Goal: Task Accomplishment & Management: Complete application form

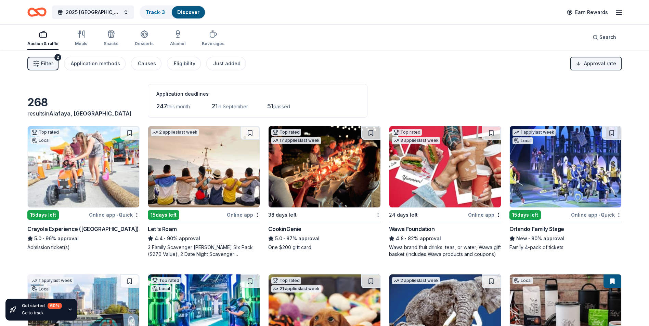
click at [605, 62] on html "2025 Rapid City, SD 449th Bomb Group WWII Reunion Track · 3 Discover Earn Rewar…" at bounding box center [324, 163] width 649 height 326
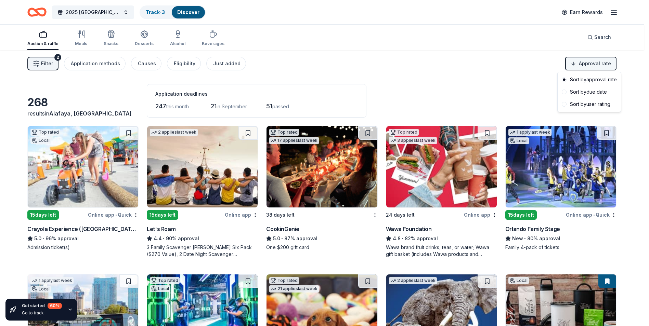
click at [605, 62] on html "2025 Rapid City, SD 449th Bomb Group WWII Reunion Track · 3 Discover Earn Rewar…" at bounding box center [324, 163] width 649 height 326
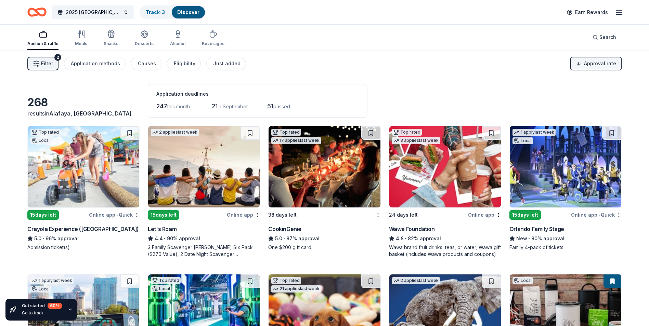
click at [605, 62] on html "2025 Rapid City, SD 449th Bomb Group WWII Reunion Track · 3 Discover Earn Rewar…" at bounding box center [324, 163] width 649 height 326
click at [590, 64] on html "2025 Rapid City, SD 449th Bomb Group WWII Reunion Track · 3 Discover Earn Rewar…" at bounding box center [324, 163] width 649 height 326
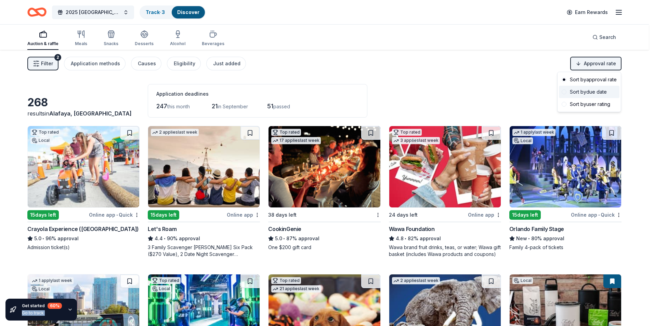
click at [573, 96] on div "Sort by due date" at bounding box center [589, 92] width 61 height 12
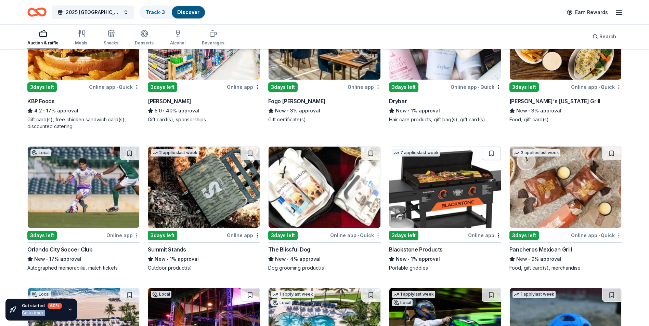
scroll to position [308, 0]
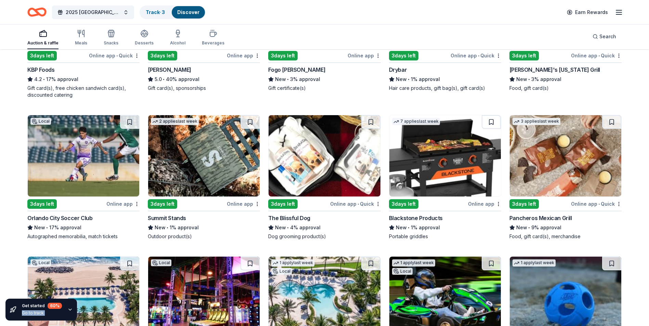
click at [335, 161] on img at bounding box center [323, 155] width 111 height 81
click at [443, 159] on img at bounding box center [444, 155] width 111 height 81
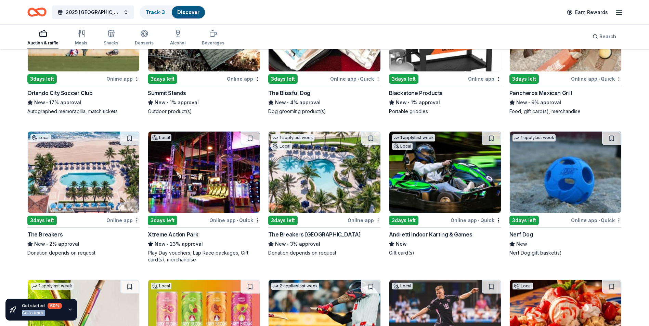
scroll to position [444, 0]
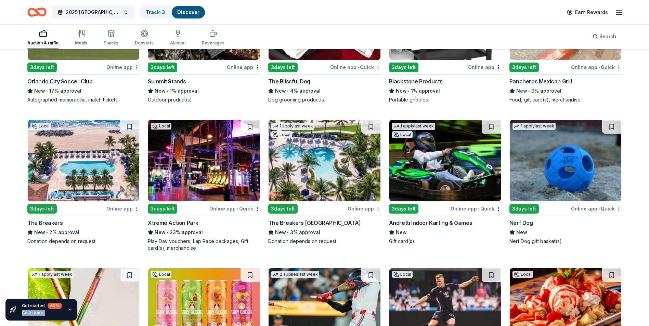
click at [322, 170] on img at bounding box center [323, 160] width 111 height 81
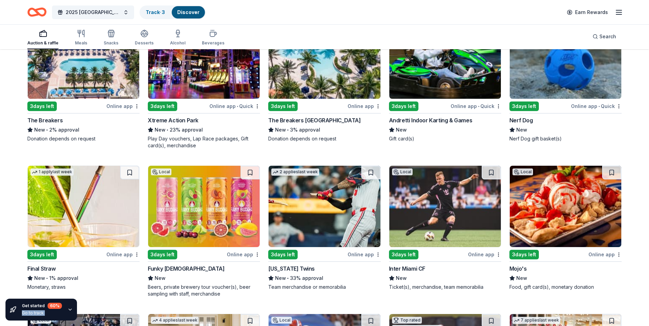
scroll to position [581, 0]
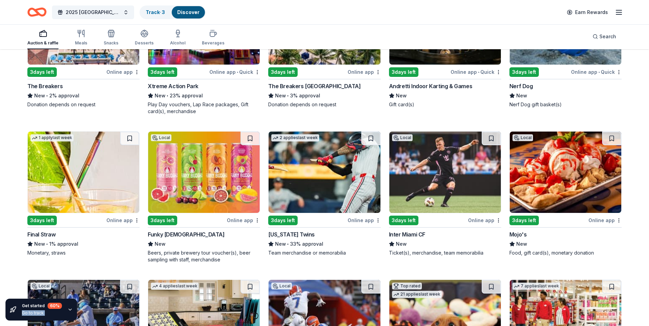
click at [578, 173] on img at bounding box center [564, 172] width 111 height 81
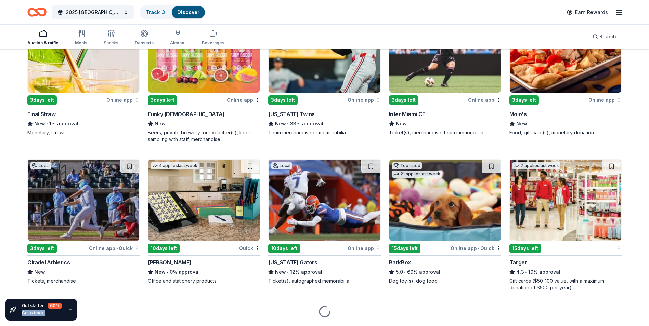
scroll to position [721, 0]
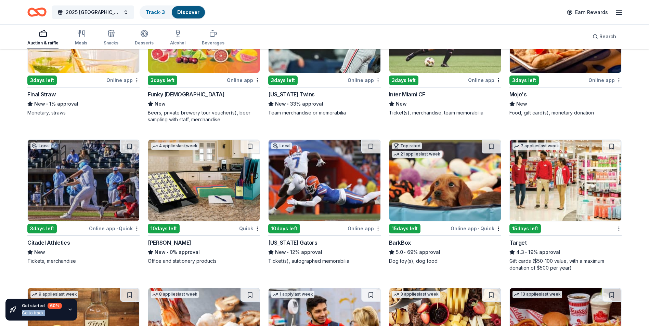
click at [225, 186] on img at bounding box center [203, 180] width 111 height 81
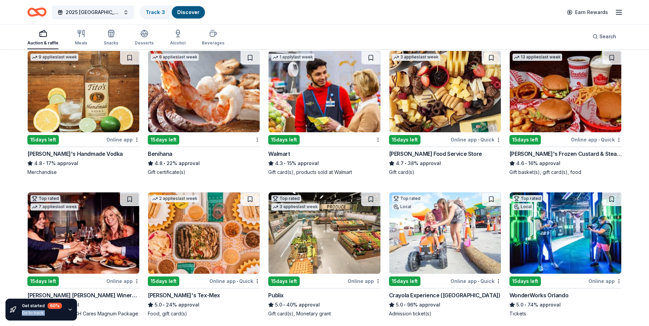
scroll to position [961, 0]
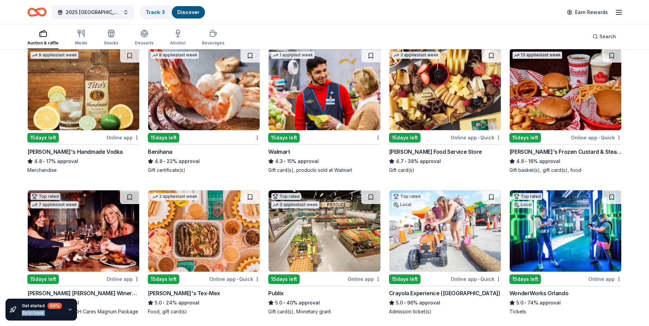
click at [439, 107] on img at bounding box center [444, 89] width 111 height 81
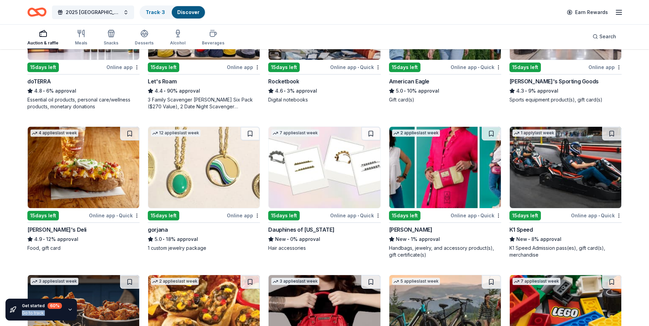
scroll to position [1465, 0]
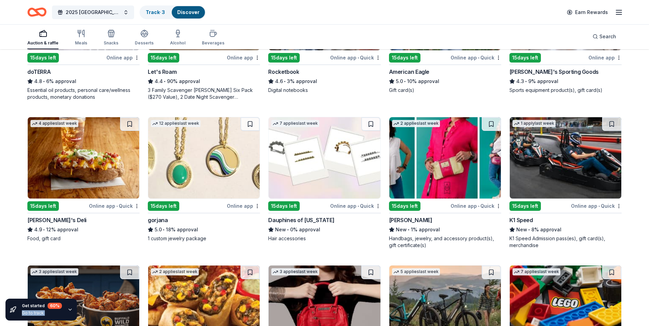
click at [387, 37] on div "Auction & raffle Meals Snacks Desserts Alcohol Beverages Search" at bounding box center [324, 36] width 594 height 25
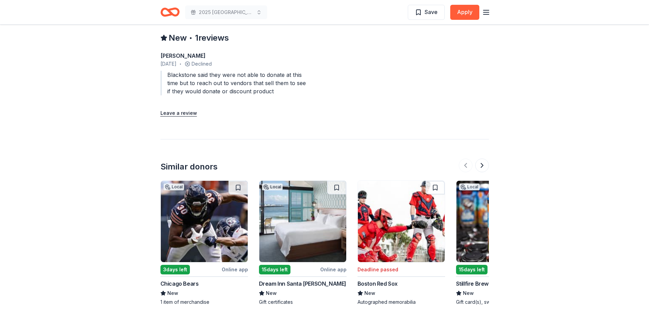
scroll to position [650, 0]
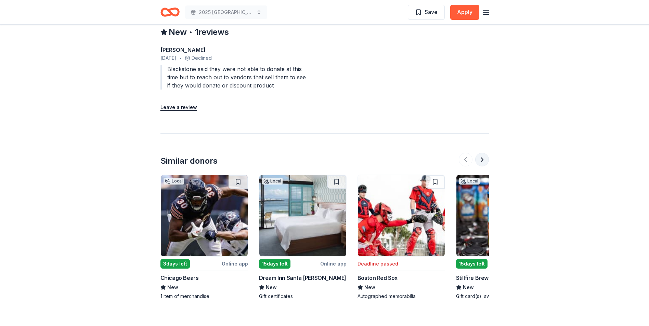
click at [483, 161] on button at bounding box center [482, 160] width 14 height 14
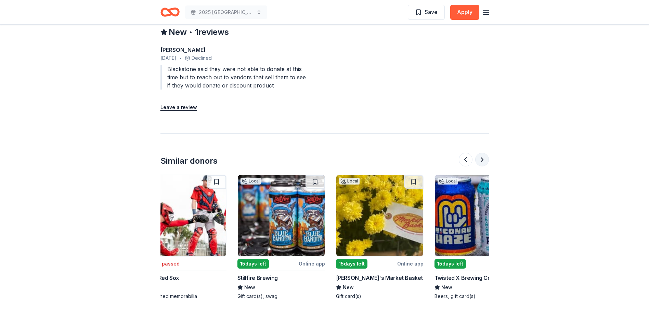
scroll to position [0, 295]
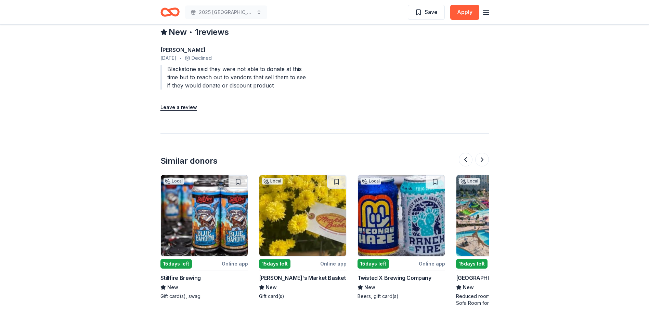
click at [325, 238] on img at bounding box center [302, 215] width 87 height 81
click at [484, 166] on button at bounding box center [482, 160] width 14 height 14
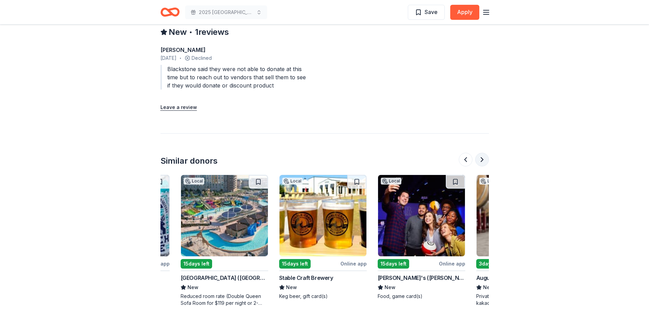
scroll to position [0, 591]
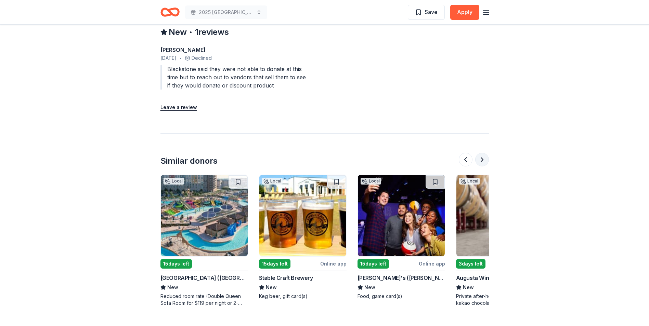
click at [478, 165] on button at bounding box center [482, 160] width 14 height 14
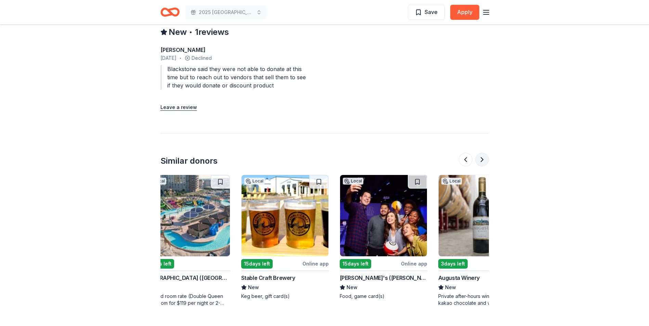
scroll to position [0, 646]
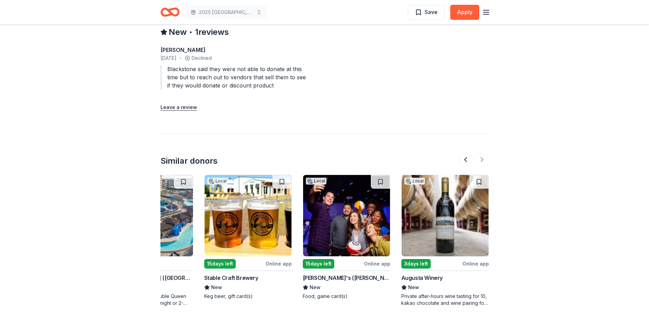
click at [444, 223] on img at bounding box center [444, 215] width 87 height 81
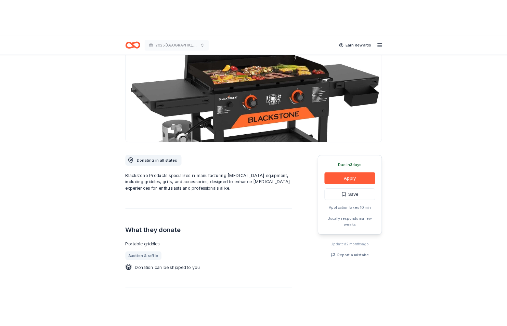
scroll to position [68, 0]
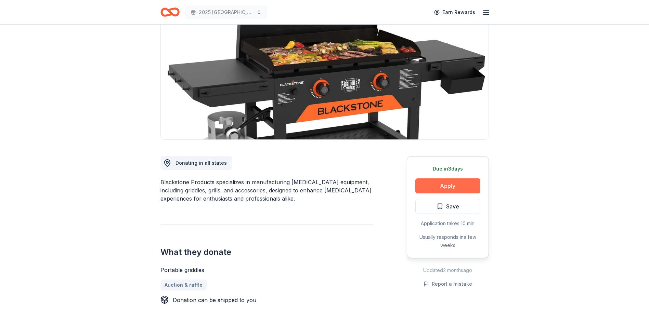
click at [449, 190] on button "Apply" at bounding box center [447, 185] width 65 height 15
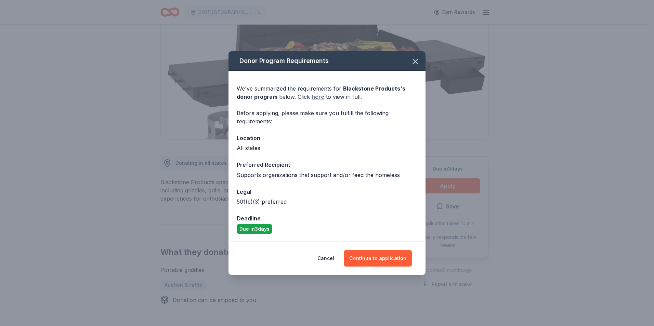
click at [315, 96] on link "here" at bounding box center [317, 97] width 13 height 8
click at [394, 261] on button "Continue to application" at bounding box center [378, 258] width 68 height 16
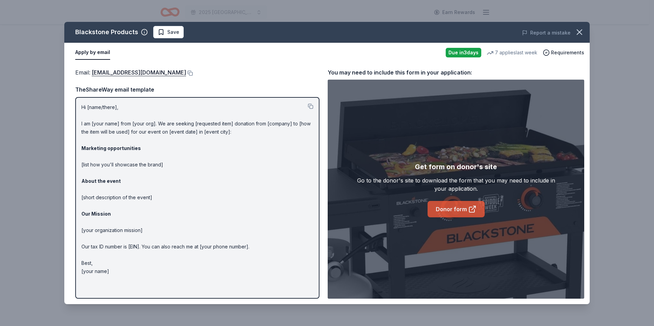
click at [454, 210] on link "Donor form" at bounding box center [455, 209] width 57 height 16
